Goal: Information Seeking & Learning: Learn about a topic

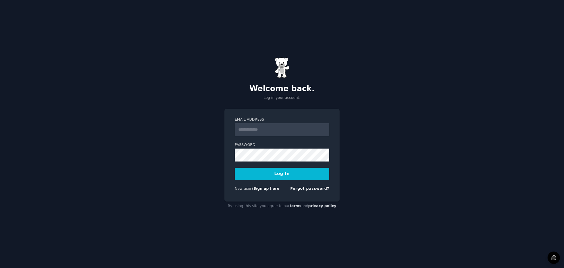
click at [246, 130] on input "Email Address" at bounding box center [282, 129] width 95 height 13
type input "**********"
click at [272, 172] on button "Log In" at bounding box center [282, 174] width 95 height 12
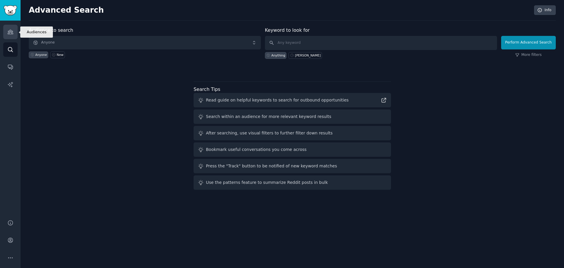
click at [9, 31] on icon "Sidebar" at bounding box center [10, 32] width 6 height 6
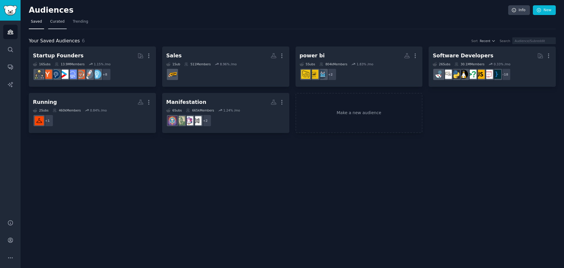
click at [58, 24] on span "Curated" at bounding box center [57, 21] width 14 height 5
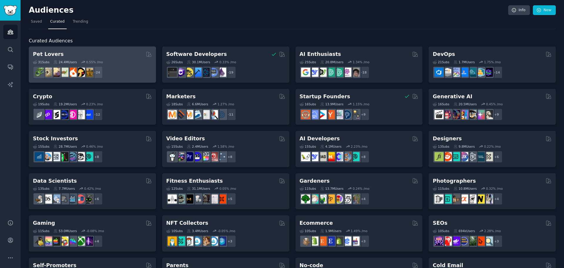
click at [53, 54] on h2 "Pet Lovers" at bounding box center [48, 54] width 31 height 7
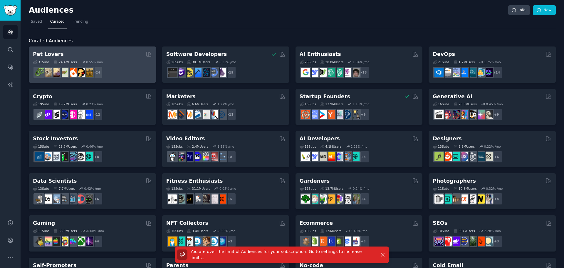
click at [53, 54] on h2 "Pet Lovers" at bounding box center [48, 54] width 31 height 7
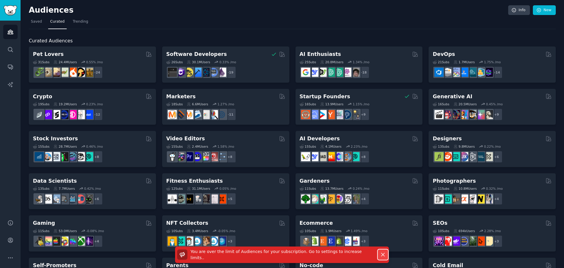
click at [382, 253] on icon "button" at bounding box center [383, 254] width 6 height 6
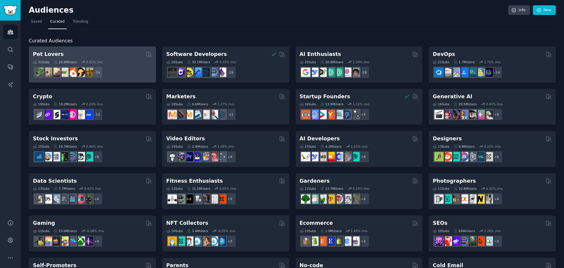
click at [67, 57] on div "Pet Lovers Curated by GummySearch" at bounding box center [92, 54] width 119 height 7
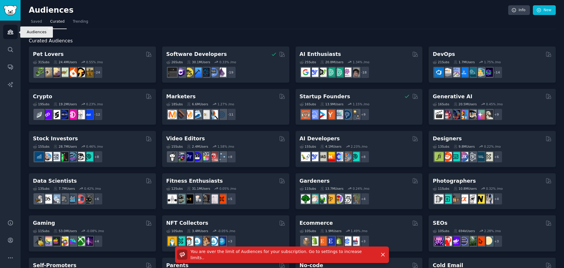
click at [8, 30] on icon "Sidebar" at bounding box center [10, 32] width 6 height 6
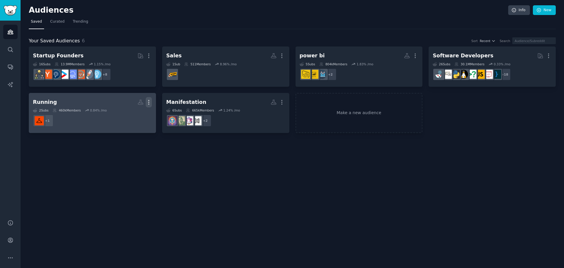
click at [148, 101] on icon "button" at bounding box center [149, 102] width 6 height 6
click at [138, 113] on p "Delete" at bounding box center [133, 114] width 14 height 6
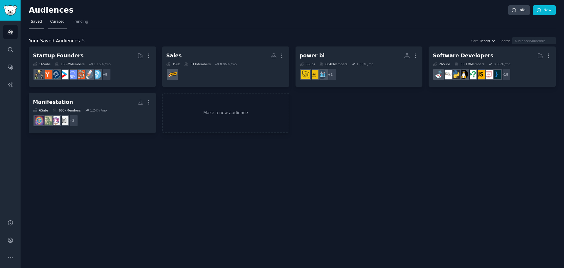
click at [54, 22] on span "Curated" at bounding box center [57, 21] width 14 height 5
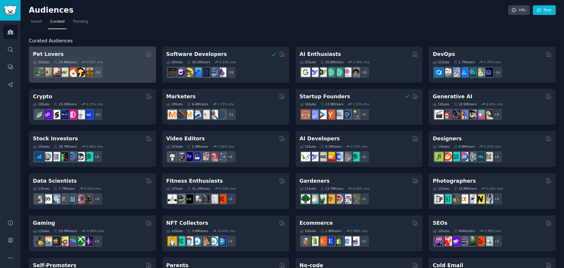
click at [61, 52] on div "Pet Lovers" at bounding box center [92, 54] width 119 height 7
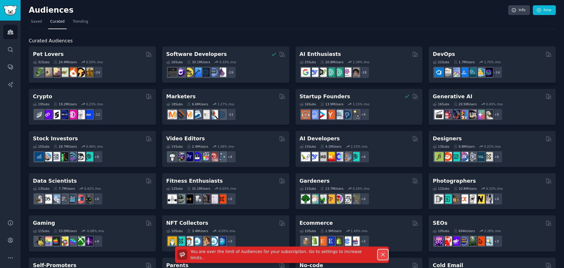
click at [385, 255] on icon "button" at bounding box center [383, 254] width 6 height 6
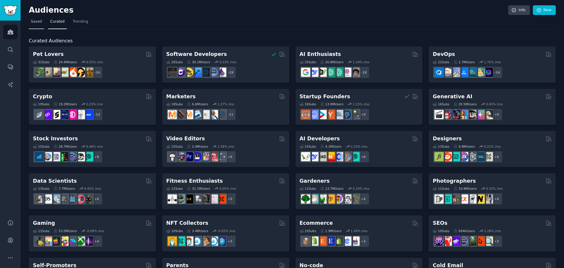
click at [35, 25] on link "Saved" at bounding box center [36, 23] width 15 height 12
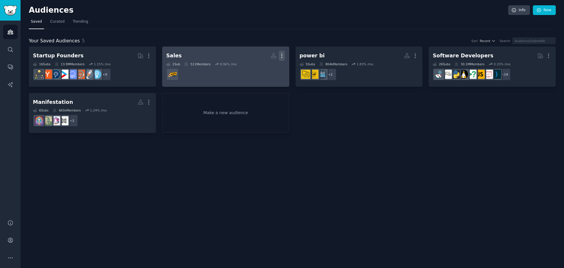
click at [281, 54] on icon "button" at bounding box center [282, 56] width 6 height 6
click at [272, 68] on p "Delete" at bounding box center [266, 68] width 14 height 6
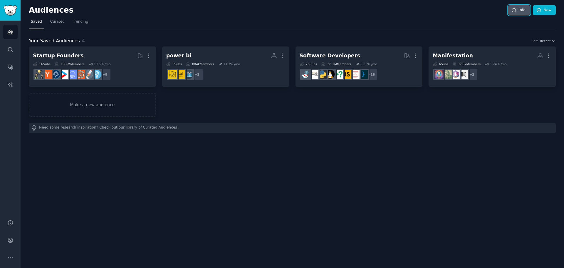
click at [516, 9] on icon at bounding box center [514, 10] width 4 height 4
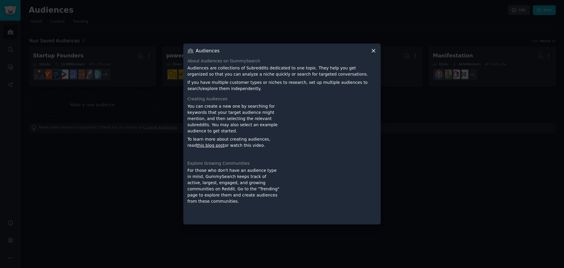
click at [373, 51] on icon at bounding box center [374, 51] width 6 height 6
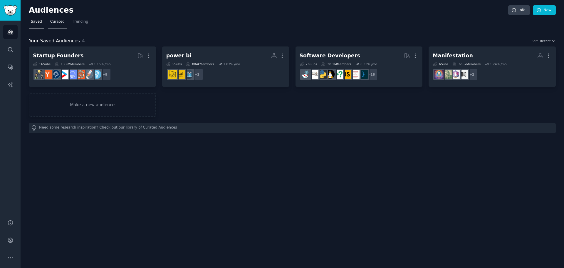
click at [61, 23] on span "Curated" at bounding box center [57, 21] width 14 height 5
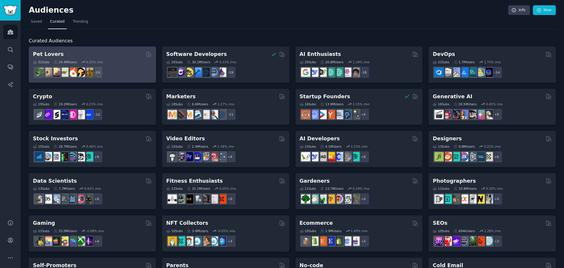
click at [71, 56] on div "Pet Lovers" at bounding box center [92, 54] width 119 height 7
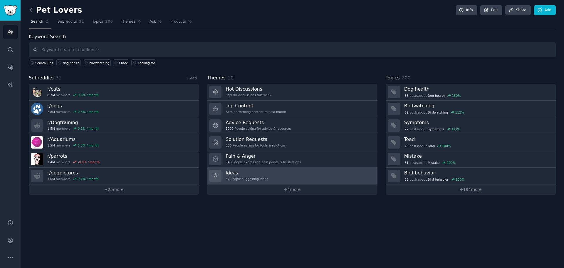
click at [300, 170] on link "Ideas 57 People suggesting ideas" at bounding box center [292, 176] width 170 height 17
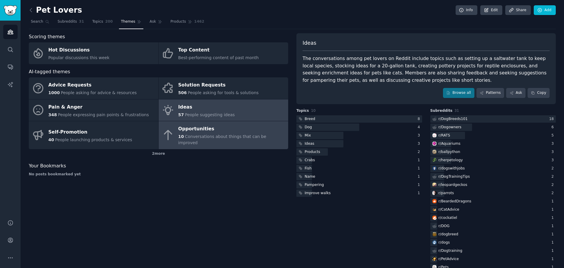
click at [252, 136] on span "Conversations about things that can be improved" at bounding box center [222, 139] width 88 height 11
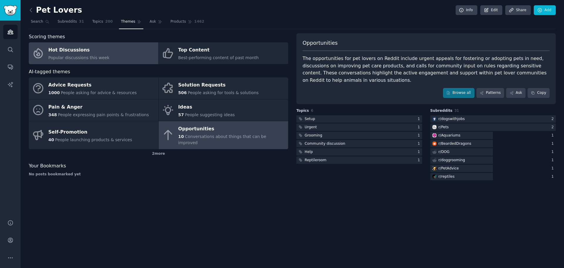
click at [105, 58] on link "Hot Discussions Popular discussions this week" at bounding box center [94, 53] width 130 height 22
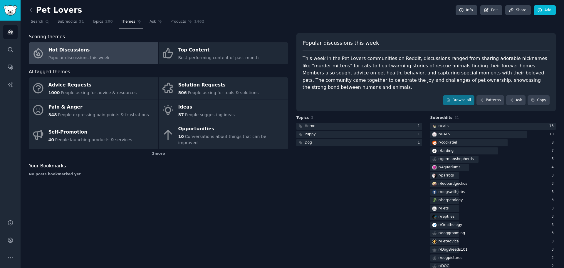
click at [31, 14] on link at bounding box center [32, 10] width 7 height 9
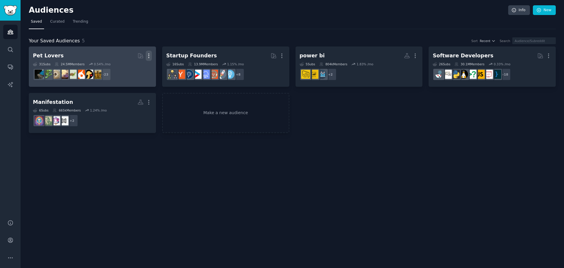
click at [150, 55] on icon "button" at bounding box center [149, 56] width 6 height 6
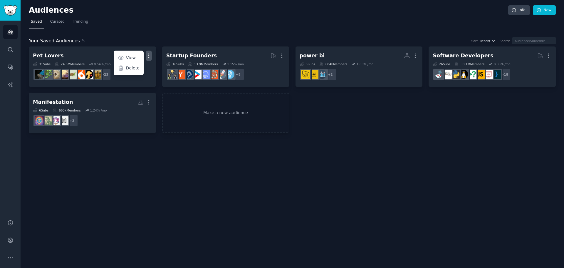
drag, startPoint x: 136, startPoint y: 69, endPoint x: 303, endPoint y: 21, distance: 173.5
click at [136, 69] on p "Delete" at bounding box center [133, 68] width 14 height 6
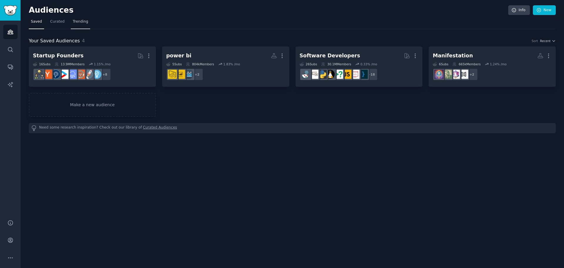
click at [73, 22] on span "Trending" at bounding box center [80, 21] width 15 height 5
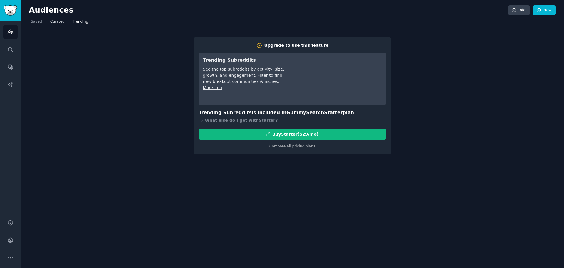
click at [57, 20] on span "Curated" at bounding box center [57, 21] width 14 height 5
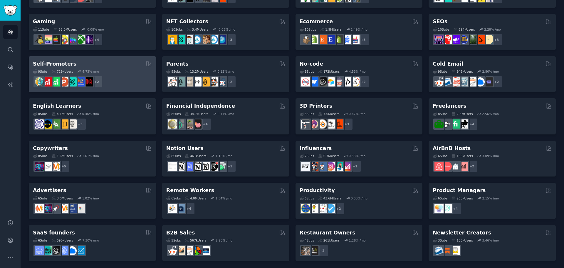
scroll to position [202, 0]
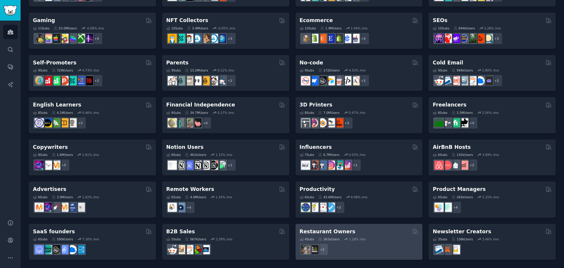
click at [334, 231] on h2 "Restaurant Owners" at bounding box center [328, 231] width 56 height 7
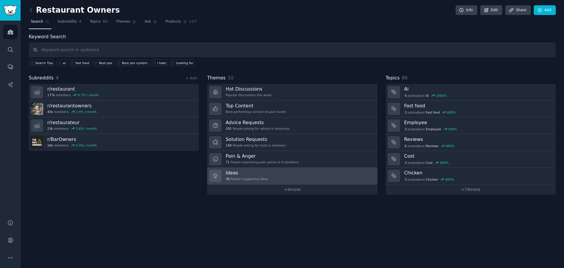
click at [274, 171] on link "Ideas 38 People suggesting ideas" at bounding box center [292, 176] width 170 height 17
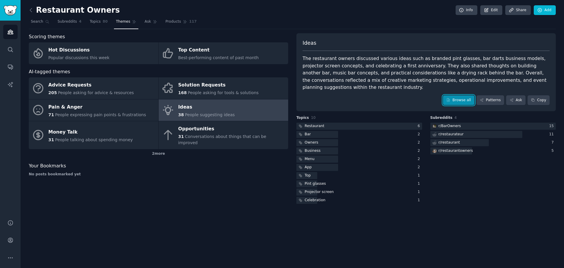
click at [451, 98] on icon at bounding box center [448, 100] width 4 height 4
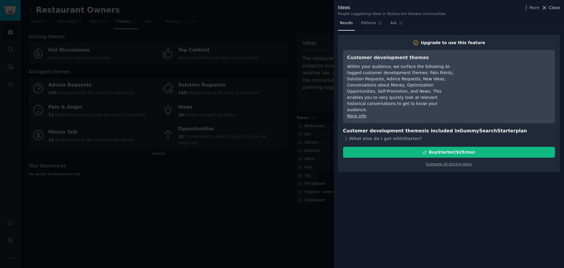
click at [548, 8] on icon at bounding box center [545, 8] width 6 height 6
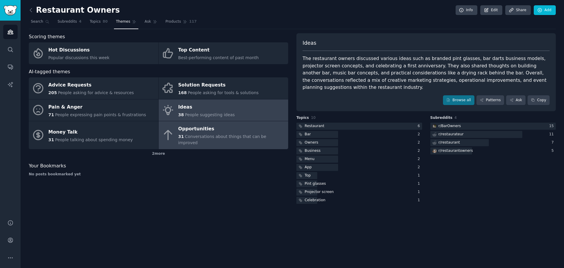
click at [252, 137] on span "Conversations about things that can be improved" at bounding box center [222, 139] width 88 height 11
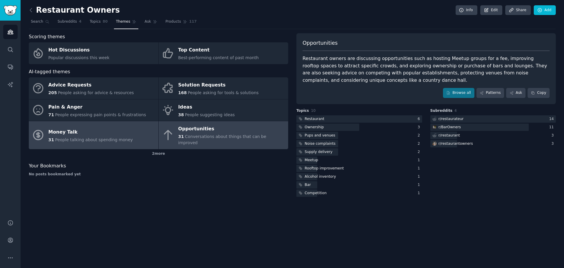
click at [115, 140] on link "Money Talk 31 People talking about spending money" at bounding box center [94, 135] width 130 height 28
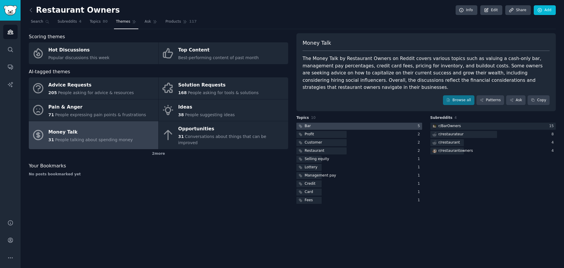
click at [390, 123] on div at bounding box center [360, 126] width 126 height 7
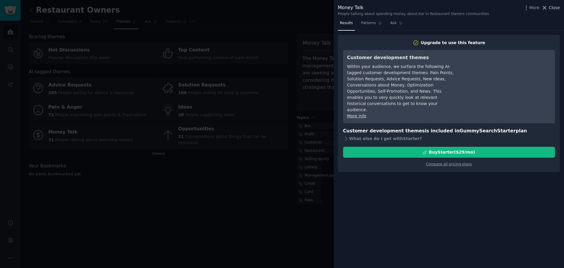
click at [553, 7] on span "Close" at bounding box center [554, 8] width 11 height 6
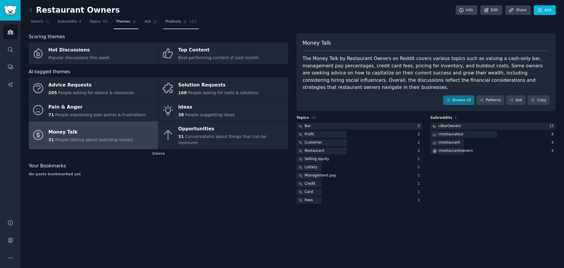
click at [166, 22] on span "Products" at bounding box center [173, 21] width 16 height 5
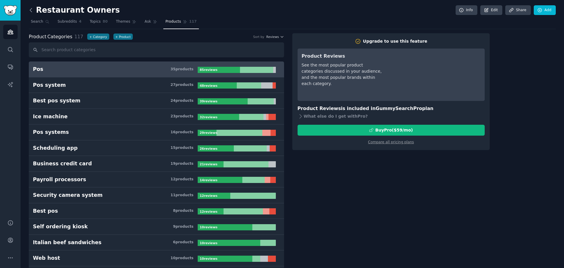
click at [30, 11] on icon at bounding box center [31, 10] width 6 height 6
